Goal: Task Accomplishment & Management: Use online tool/utility

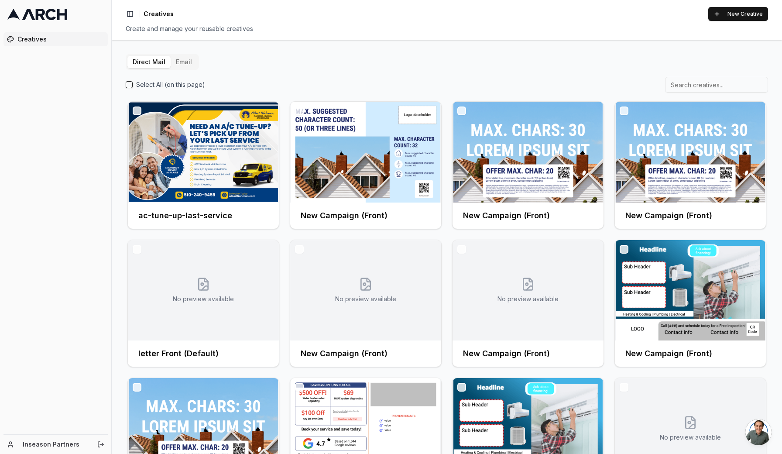
click at [743, 15] on button "New Creative" at bounding box center [738, 14] width 60 height 14
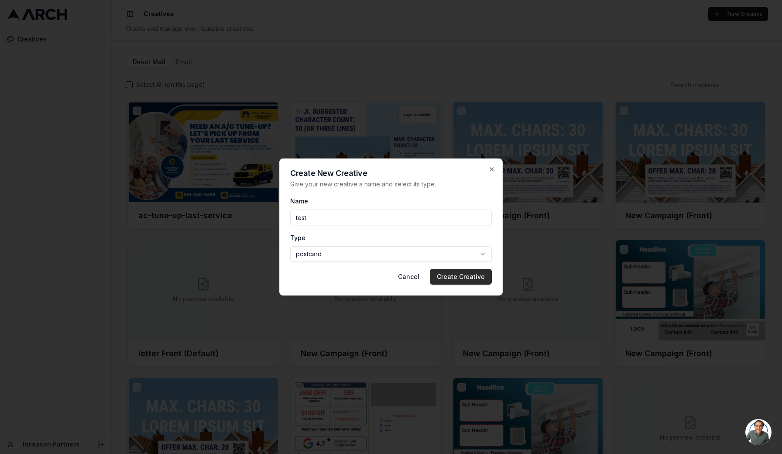
type input "test"
click at [464, 279] on button "Create Creative" at bounding box center [461, 277] width 62 height 16
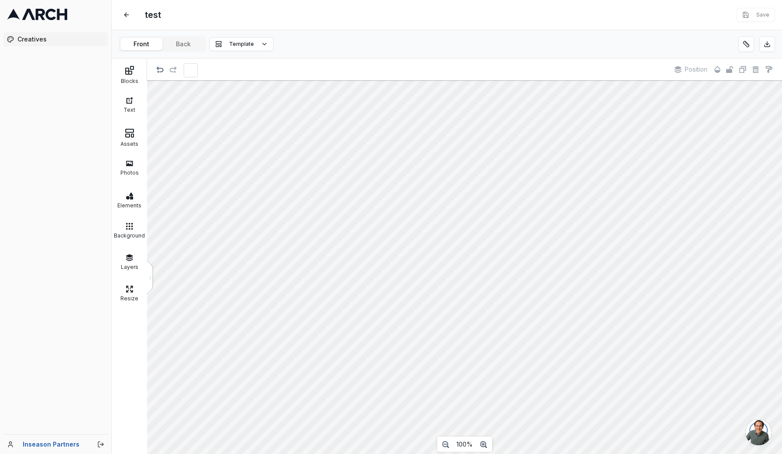
click at [237, 44] on span "Template" at bounding box center [241, 44] width 25 height 7
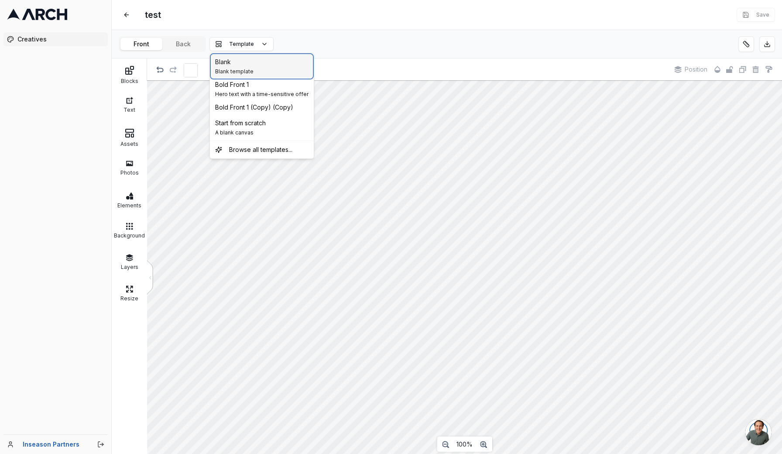
click at [226, 62] on span "Blank" at bounding box center [223, 62] width 16 height 9
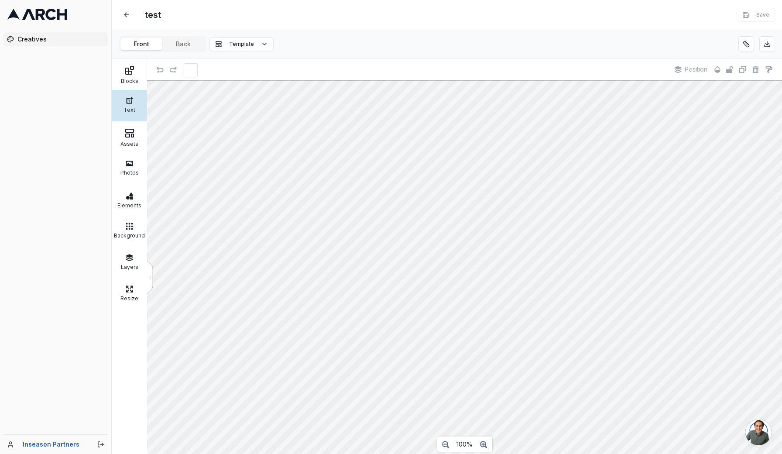
click at [126, 135] on icon at bounding box center [129, 133] width 10 height 10
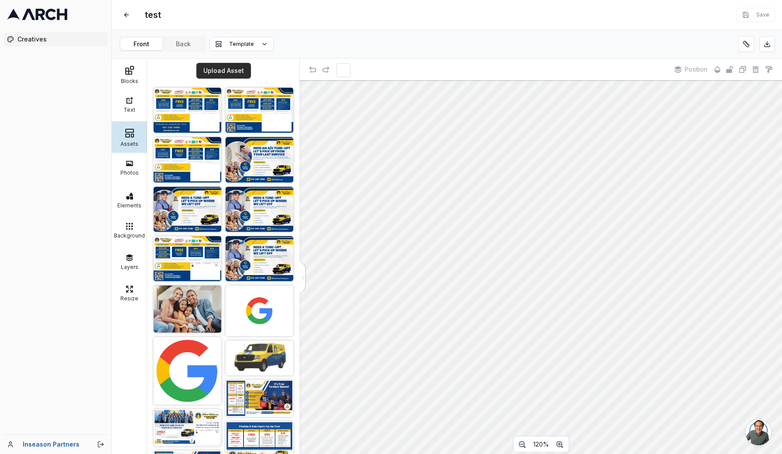
click at [227, 70] on button "Upload Asset" at bounding box center [223, 71] width 55 height 16
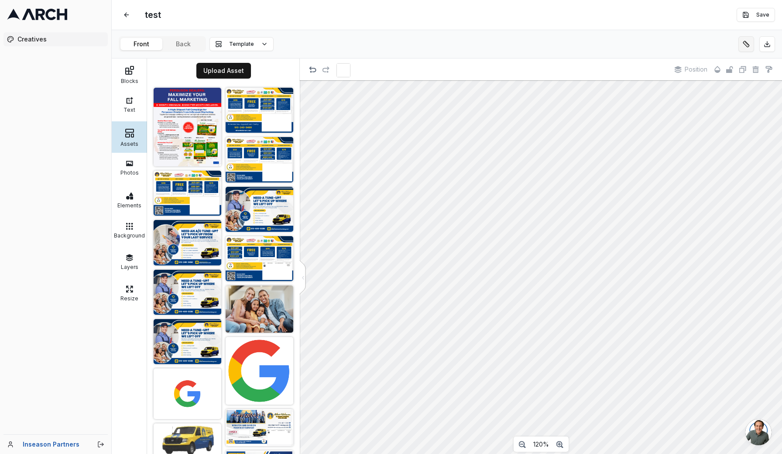
click at [750, 42] on button at bounding box center [747, 44] width 16 height 16
click at [186, 152] on button at bounding box center [188, 157] width 16 height 16
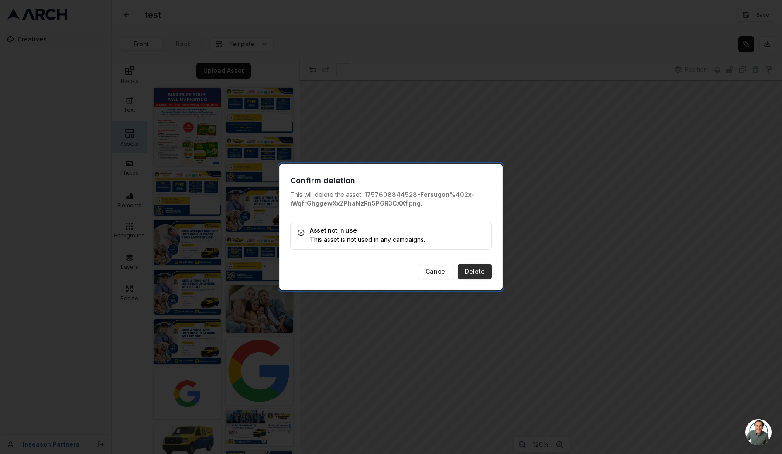
click at [473, 271] on button "Delete" at bounding box center [475, 272] width 34 height 16
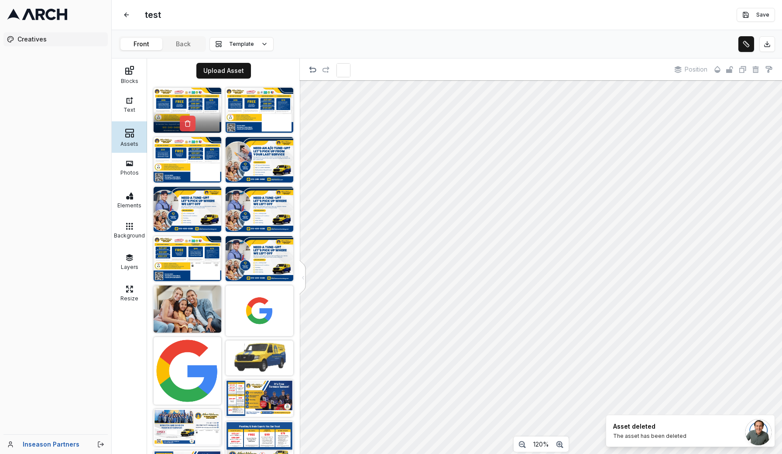
click at [190, 116] on button at bounding box center [188, 124] width 16 height 16
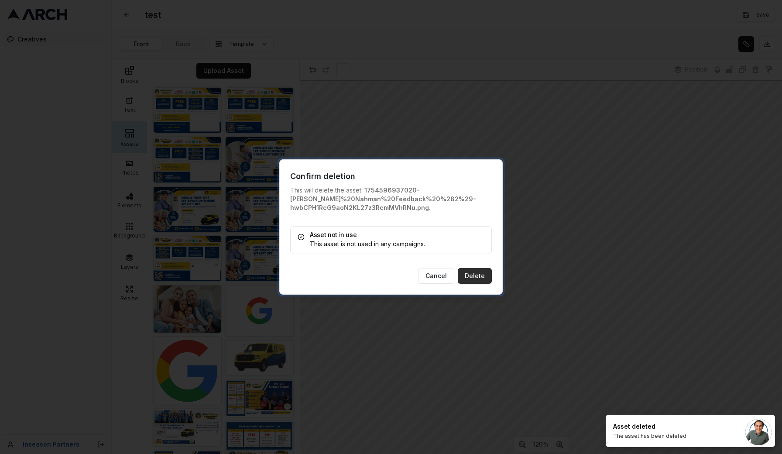
click at [481, 278] on button "Delete" at bounding box center [475, 276] width 34 height 16
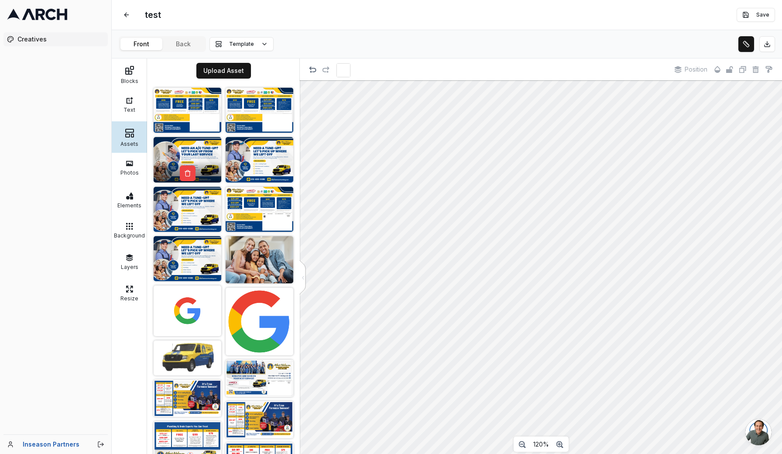
drag, startPoint x: 481, startPoint y: 278, endPoint x: 183, endPoint y: 161, distance: 319.9
click at [183, 161] on div at bounding box center [188, 171] width 68 height 21
click at [744, 46] on button at bounding box center [747, 44] width 16 height 16
click at [344, 70] on span "Flip" at bounding box center [346, 69] width 10 height 8
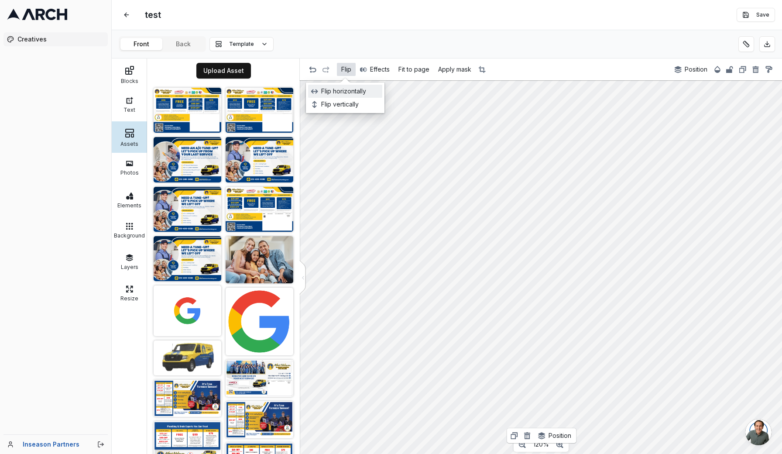
click at [313, 70] on icon "button" at bounding box center [312, 69] width 7 height 7
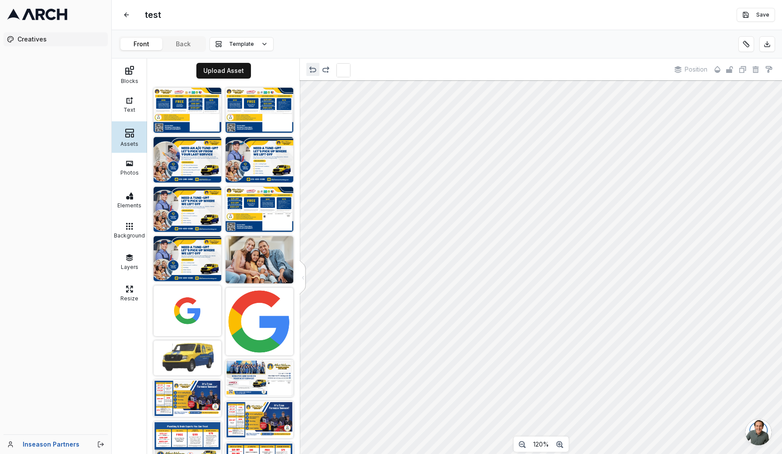
click at [313, 70] on icon "button" at bounding box center [312, 69] width 7 height 7
click at [312, 69] on icon "button" at bounding box center [312, 69] width 7 height 7
click at [330, 69] on button "button" at bounding box center [326, 69] width 13 height 13
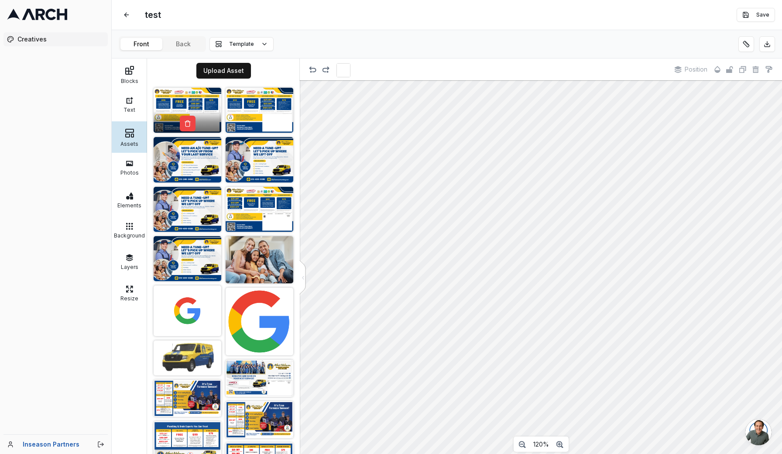
click at [169, 112] on div at bounding box center [188, 121] width 68 height 21
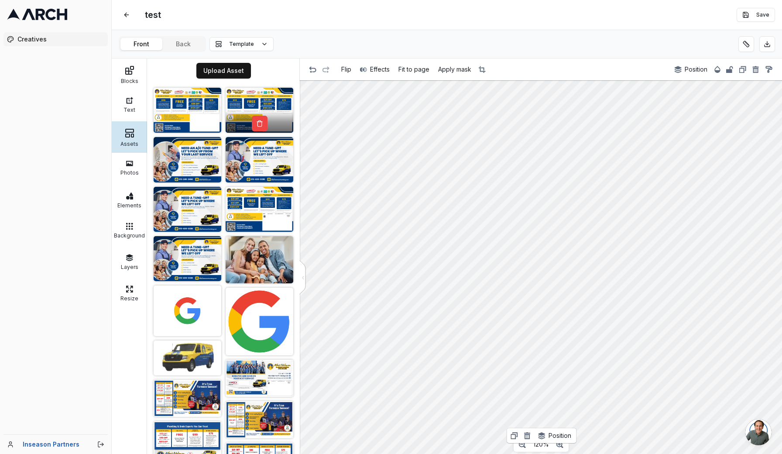
click at [94, 140] on div "Creatives" at bounding box center [55, 232] width 111 height 406
click at [190, 102] on img at bounding box center [188, 110] width 68 height 45
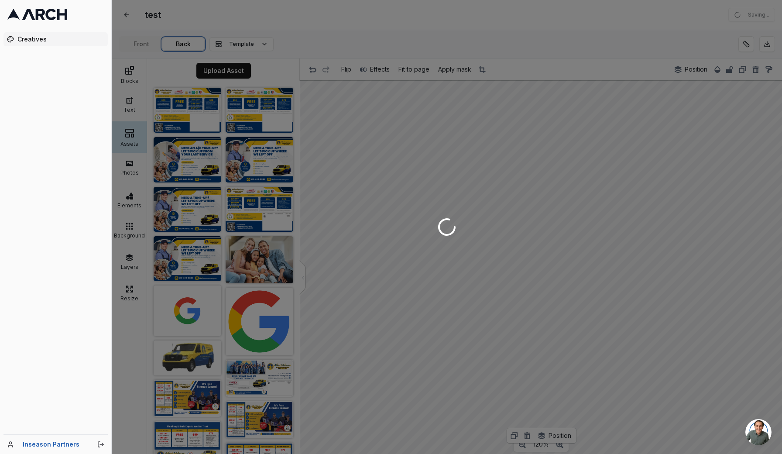
click at [188, 40] on div "test Edit Saving... Front Back Template Blocks Text Assets Photos Elements Back…" at bounding box center [447, 227] width 671 height 454
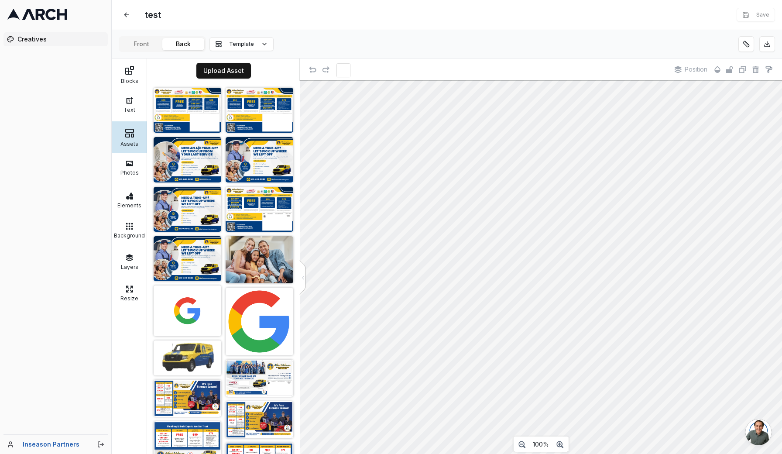
click at [127, 15] on button at bounding box center [127, 15] width 16 height 16
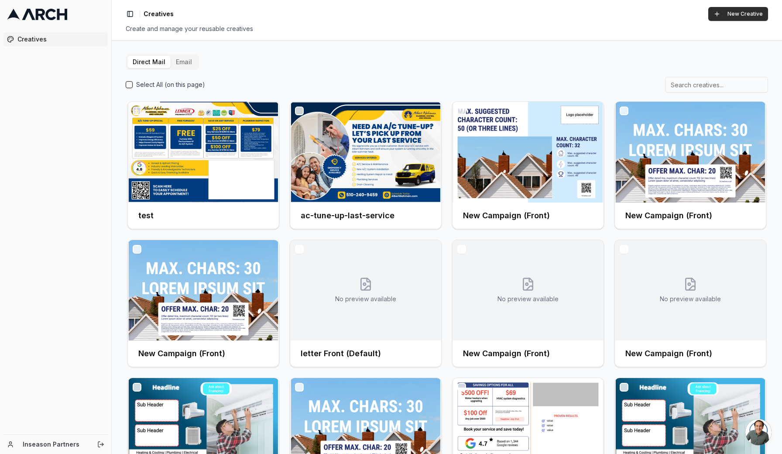
click at [742, 15] on button "New Creative" at bounding box center [738, 14] width 60 height 14
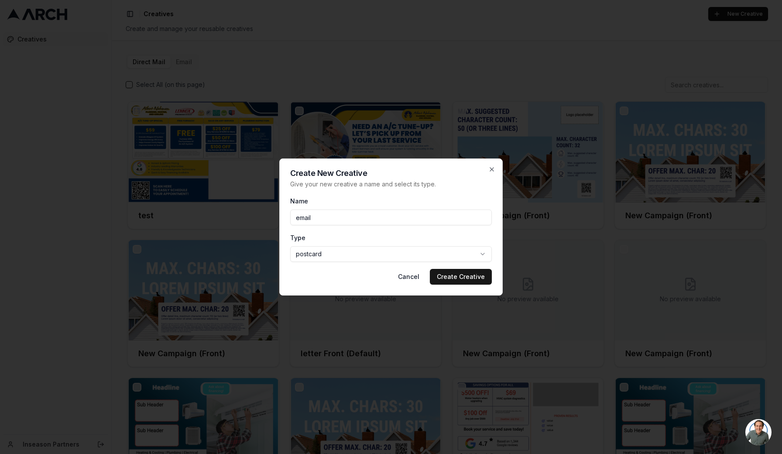
type input "email"
click at [462, 277] on button "Create Creative" at bounding box center [461, 277] width 62 height 16
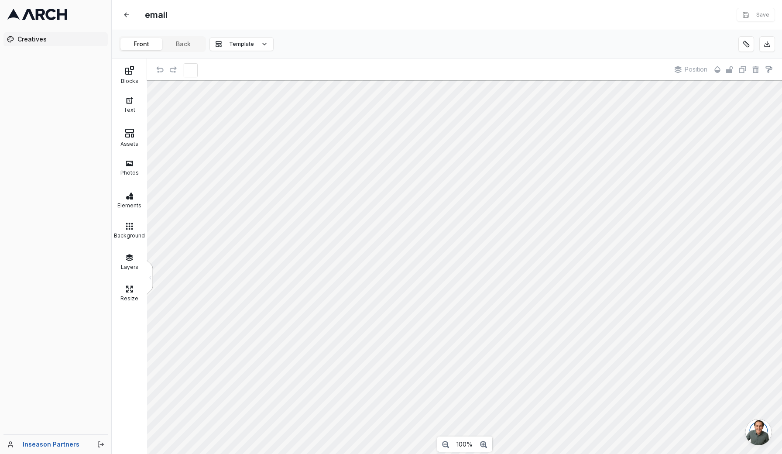
click at [126, 15] on button at bounding box center [127, 15] width 16 height 16
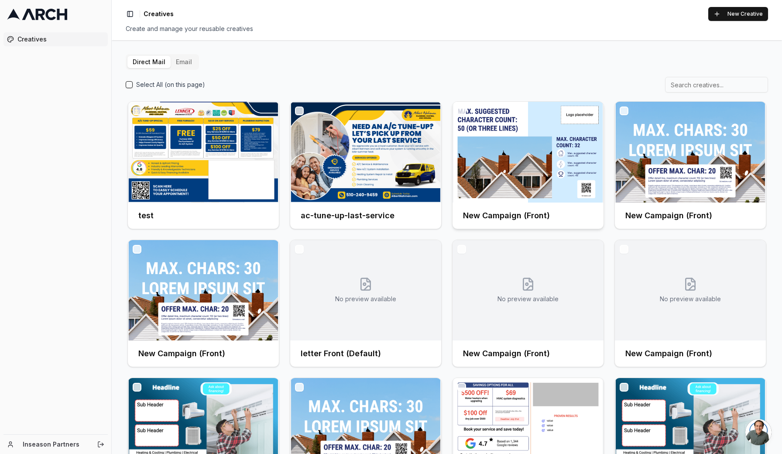
click at [738, 17] on button "New Creative" at bounding box center [738, 14] width 60 height 14
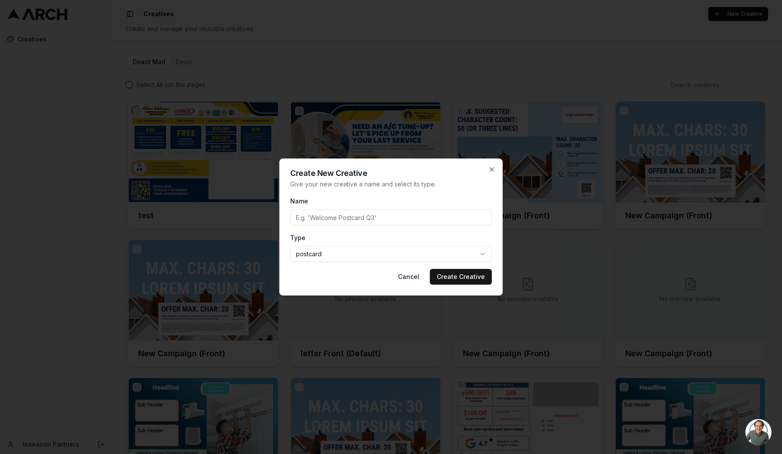
click at [487, 255] on body "Creatives Inseason Partners Toggle Sidebar Creatives New Creative Create and ma…" at bounding box center [391, 227] width 782 height 454
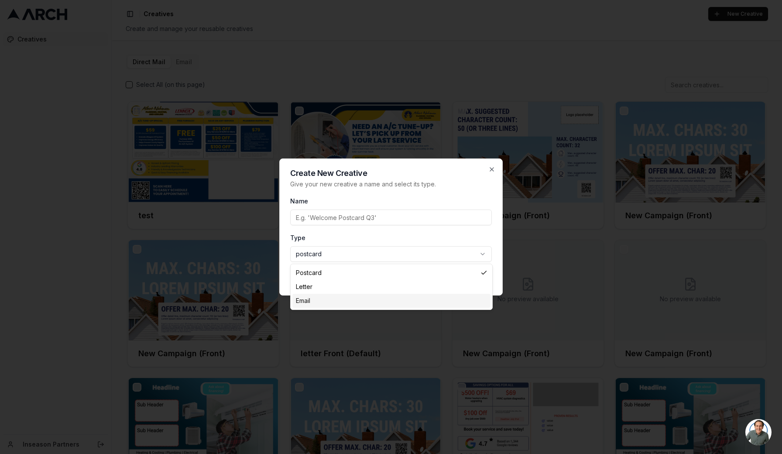
select select "email"
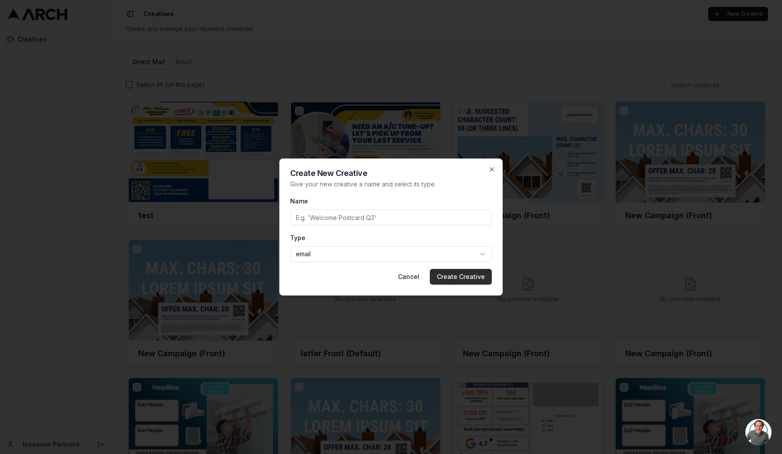
click at [461, 277] on button "Create Creative" at bounding box center [461, 277] width 62 height 16
type input "test 2"
click at [462, 277] on button "Create Creative" at bounding box center [461, 277] width 62 height 16
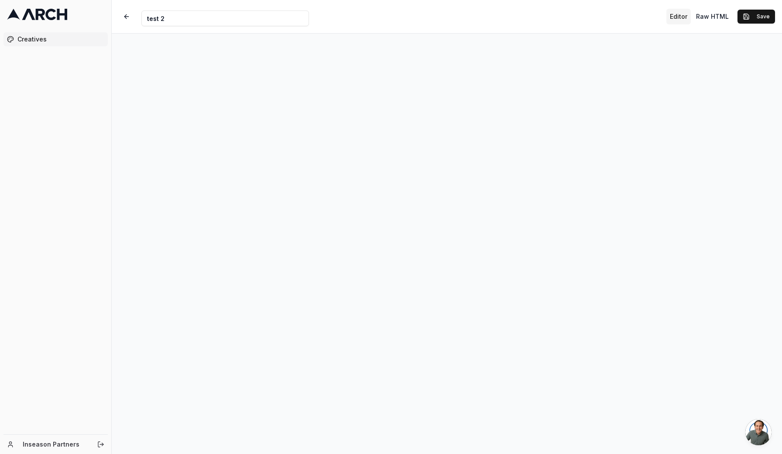
click at [756, 442] on span "Open chat" at bounding box center [759, 432] width 26 height 26
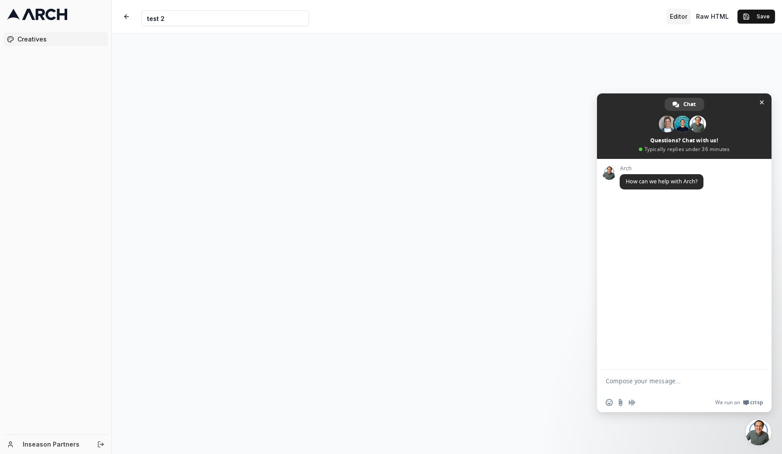
click at [636, 15] on div "Creative Name test 2 Editor Raw HTML Save" at bounding box center [447, 16] width 671 height 33
click at [60, 309] on div "Creatives" at bounding box center [55, 232] width 111 height 406
click at [762, 100] on span "Close chat" at bounding box center [762, 102] width 4 height 4
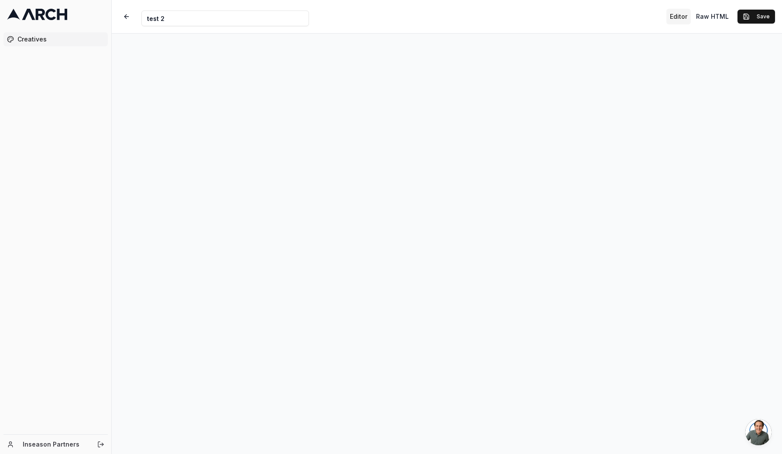
click at [761, 20] on button "Save" at bounding box center [757, 17] width 38 height 14
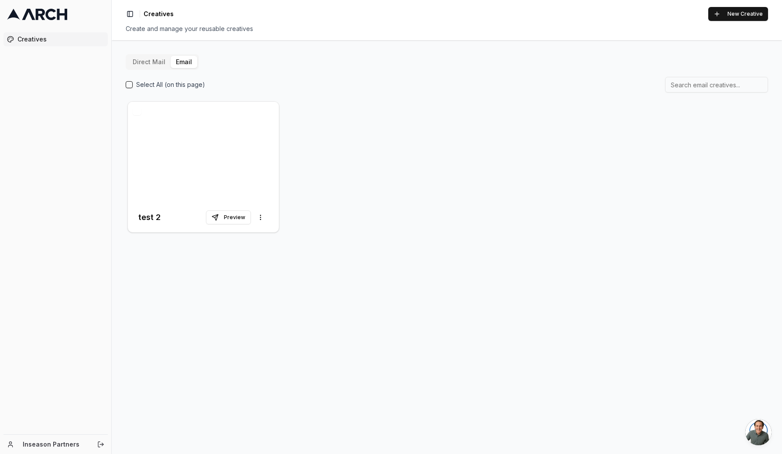
click at [230, 220] on button "Preview" at bounding box center [228, 217] width 45 height 14
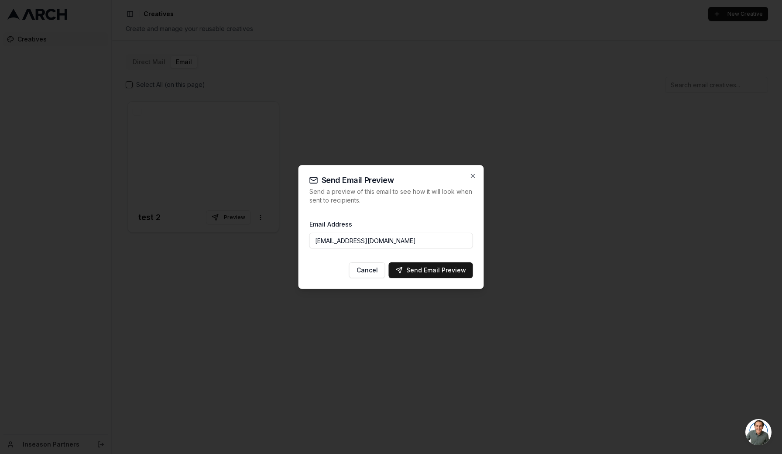
click at [435, 272] on div "Send Email Preview" at bounding box center [431, 270] width 70 height 9
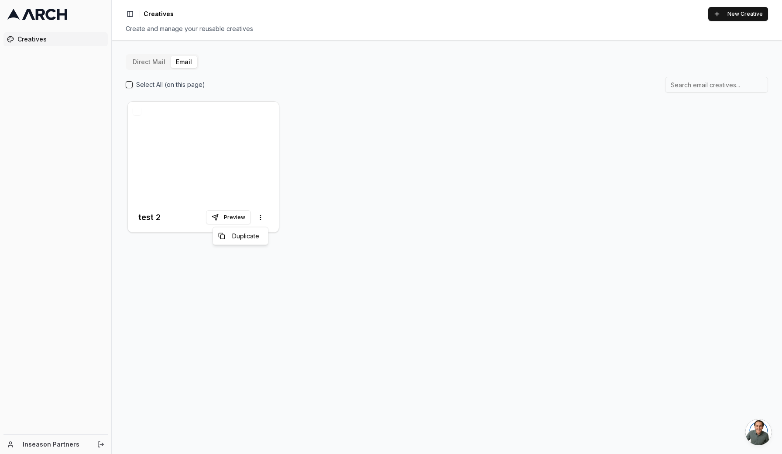
click at [263, 217] on html "Creatives Inseason Partners Toggle Sidebar Creatives New Creative Create and ma…" at bounding box center [391, 227] width 782 height 454
click at [255, 236] on span "Duplicate" at bounding box center [245, 236] width 27 height 9
click at [261, 218] on html "Creatives Inseason Partners Toggle Sidebar Creatives New Creative Create and ma…" at bounding box center [391, 227] width 782 height 454
click at [422, 219] on html "Creatives Inseason Partners Toggle Sidebar Creatives New Creative Create and ma…" at bounding box center [391, 227] width 782 height 454
